Goal: Transaction & Acquisition: Register for event/course

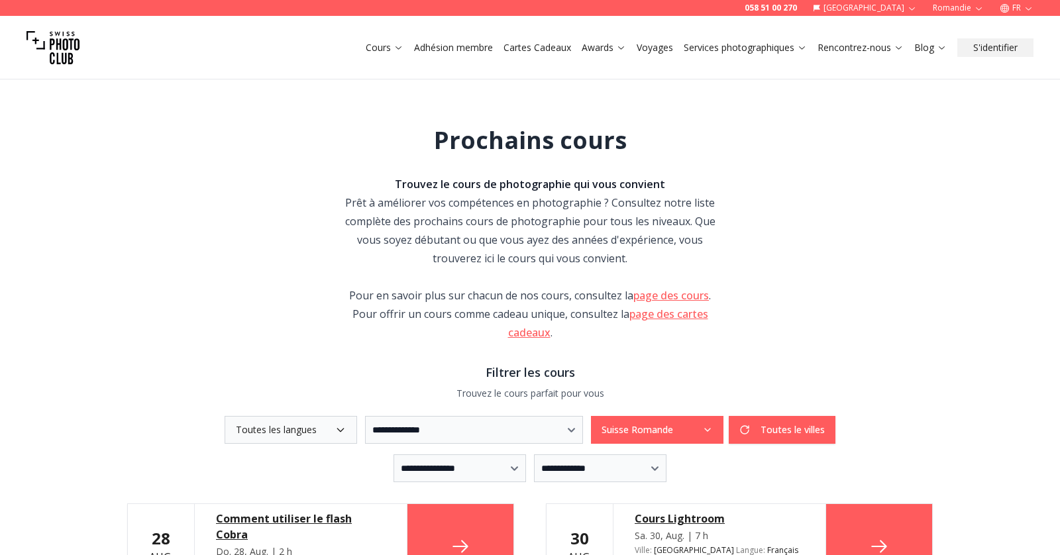
click at [1021, 9] on button "FR" at bounding box center [1016, 8] width 44 height 16
click at [1017, 54] on link "en" at bounding box center [1016, 61] width 27 height 16
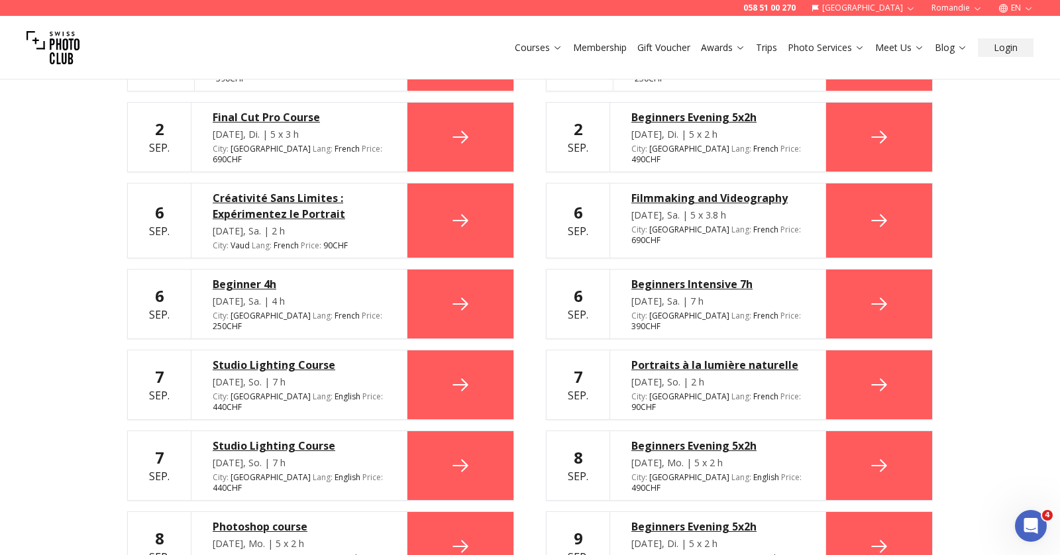
scroll to position [699, 0]
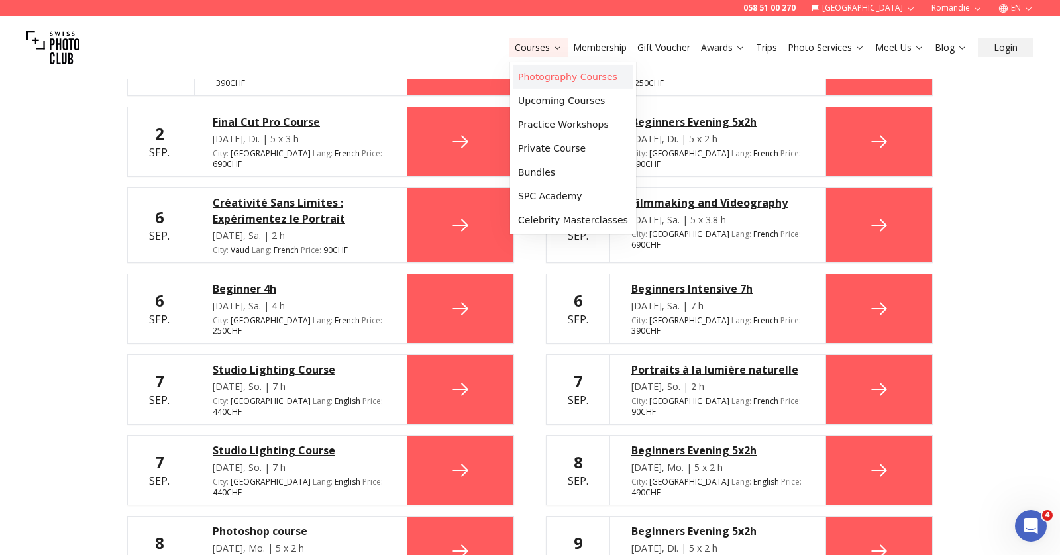
click at [545, 72] on link "Photography Courses" at bounding box center [573, 77] width 121 height 24
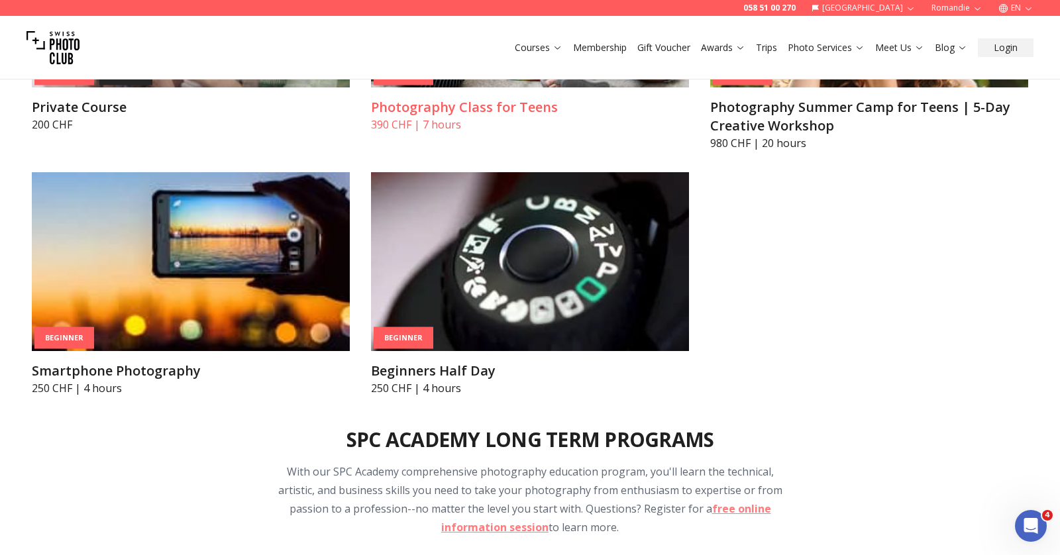
scroll to position [1054, 0]
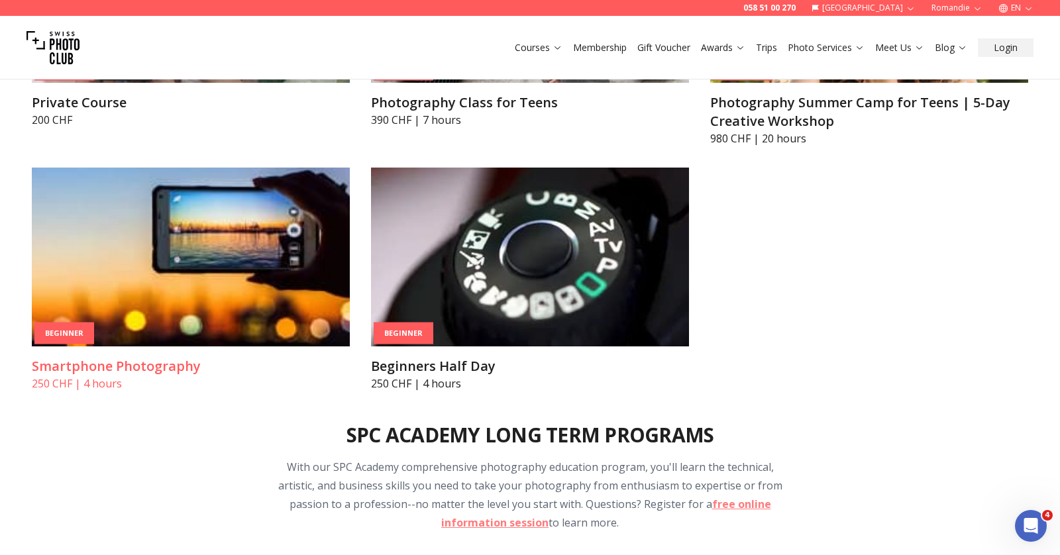
click at [168, 305] on img at bounding box center [191, 257] width 318 height 179
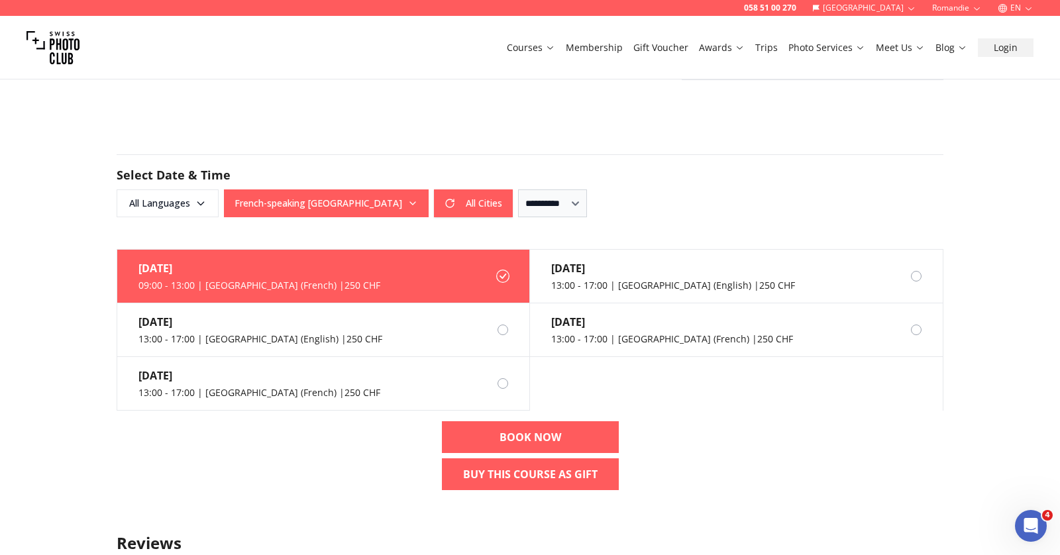
scroll to position [759, 0]
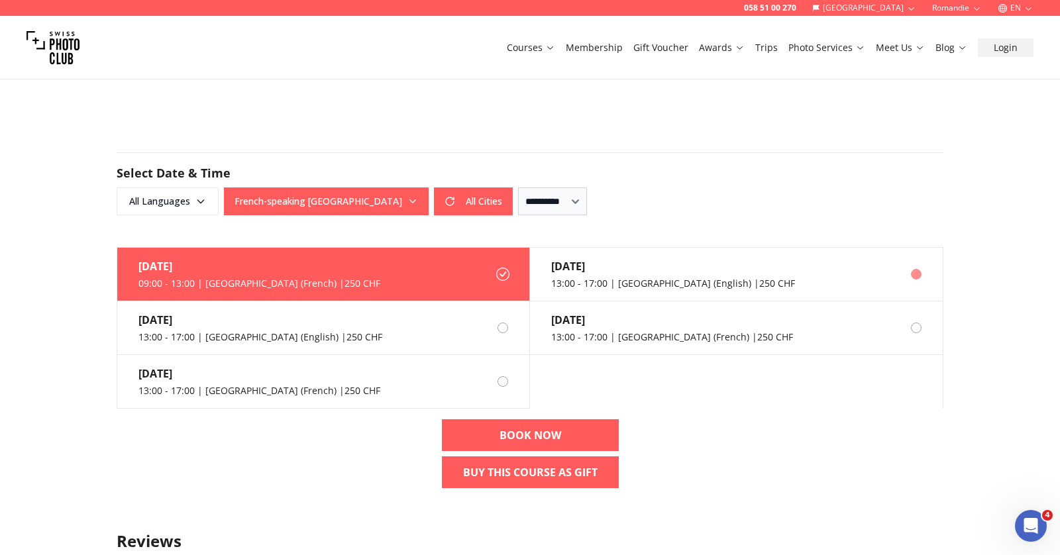
click at [918, 274] on div at bounding box center [916, 274] width 11 height 11
